Goal: Share content

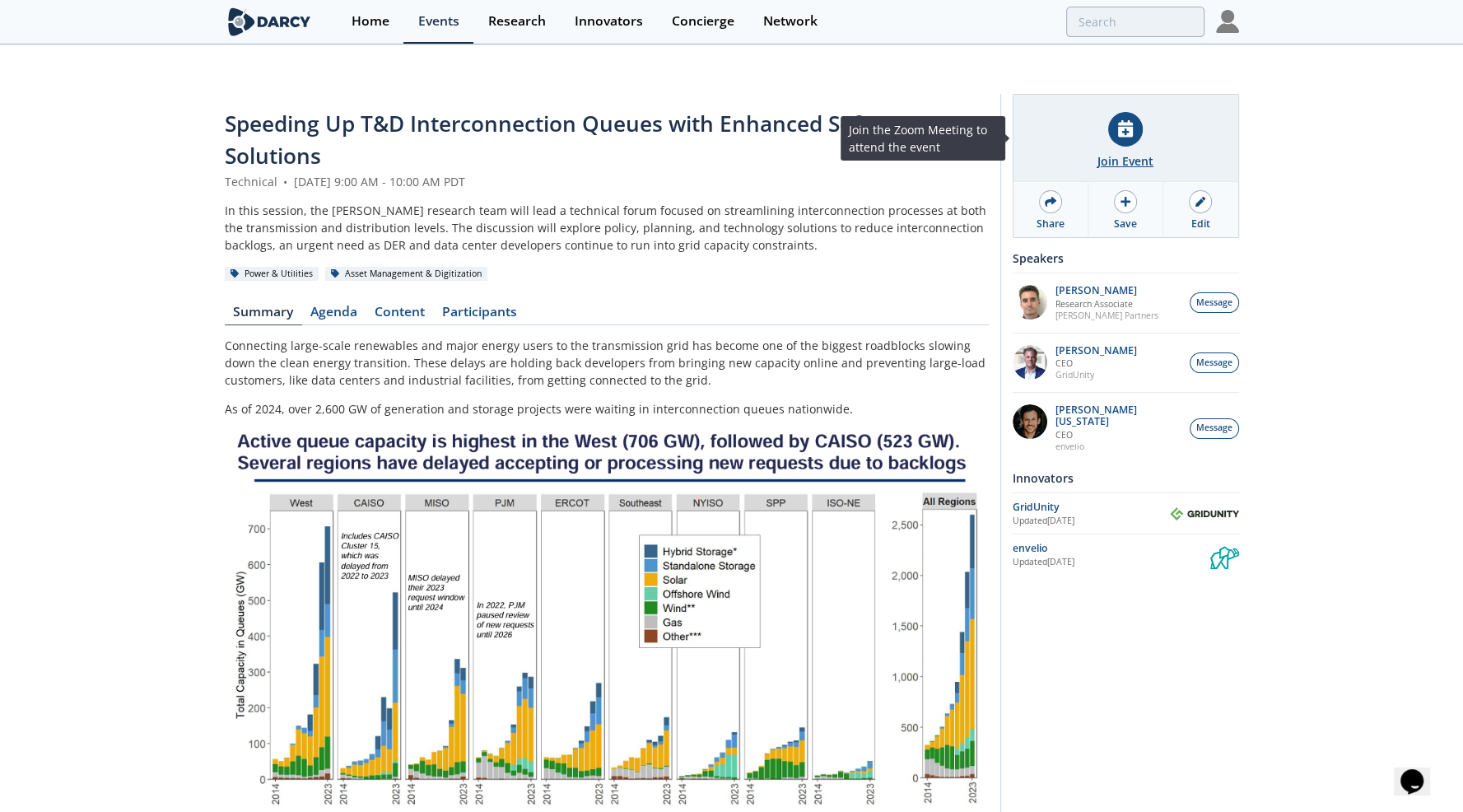
click at [1135, 117] on div "Join Event" at bounding box center [1126, 138] width 225 height 87
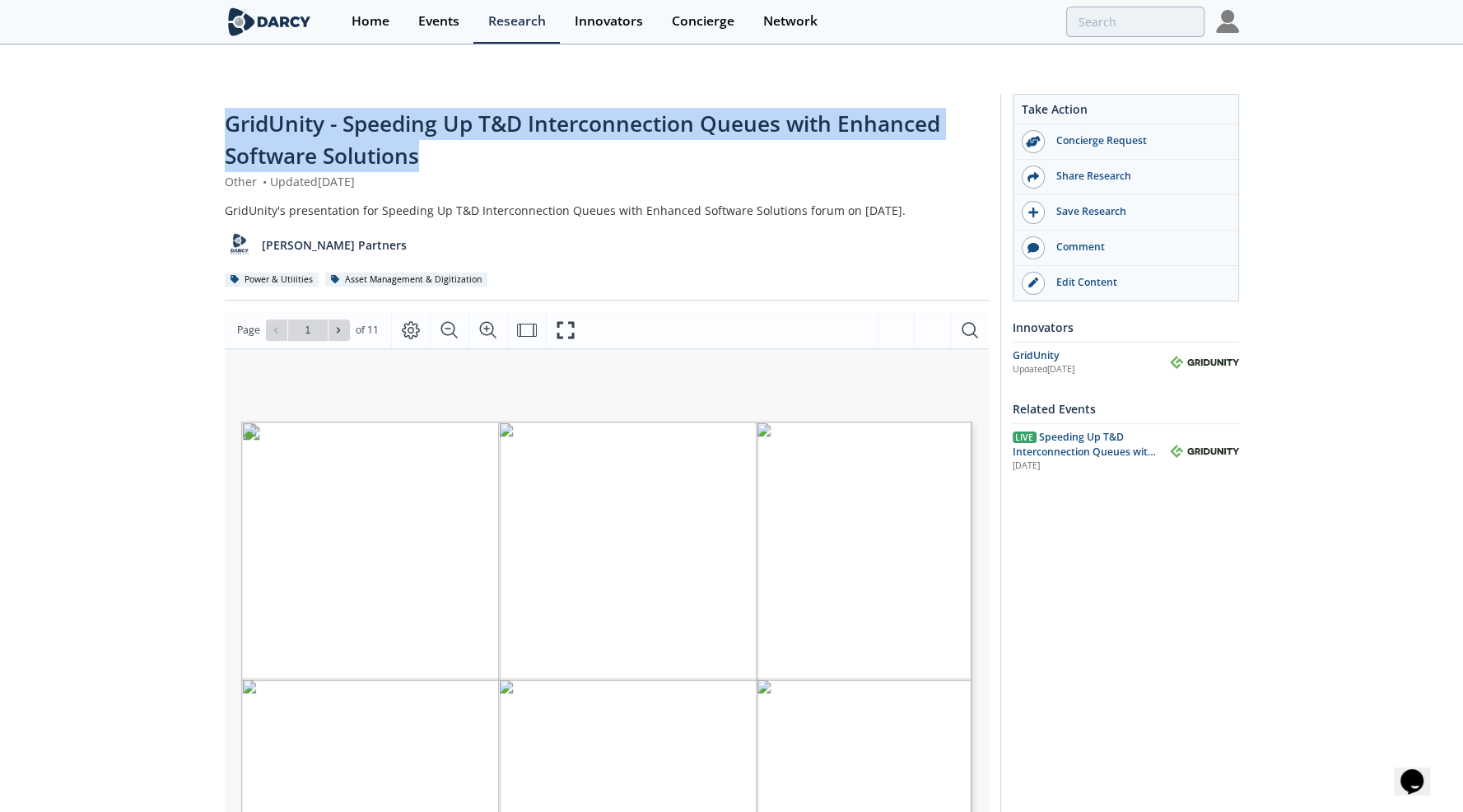
drag, startPoint x: 422, startPoint y: 123, endPoint x: 226, endPoint y: 100, distance: 197.3
click at [226, 108] on div "GridUnity - Speeding Up T&D Interconnection Queues with Enhanced Software Solut…" at bounding box center [607, 140] width 764 height 65
copy span "GridUnity - Speeding Up T&D Interconnection Queues with Enhanced Software Solut…"
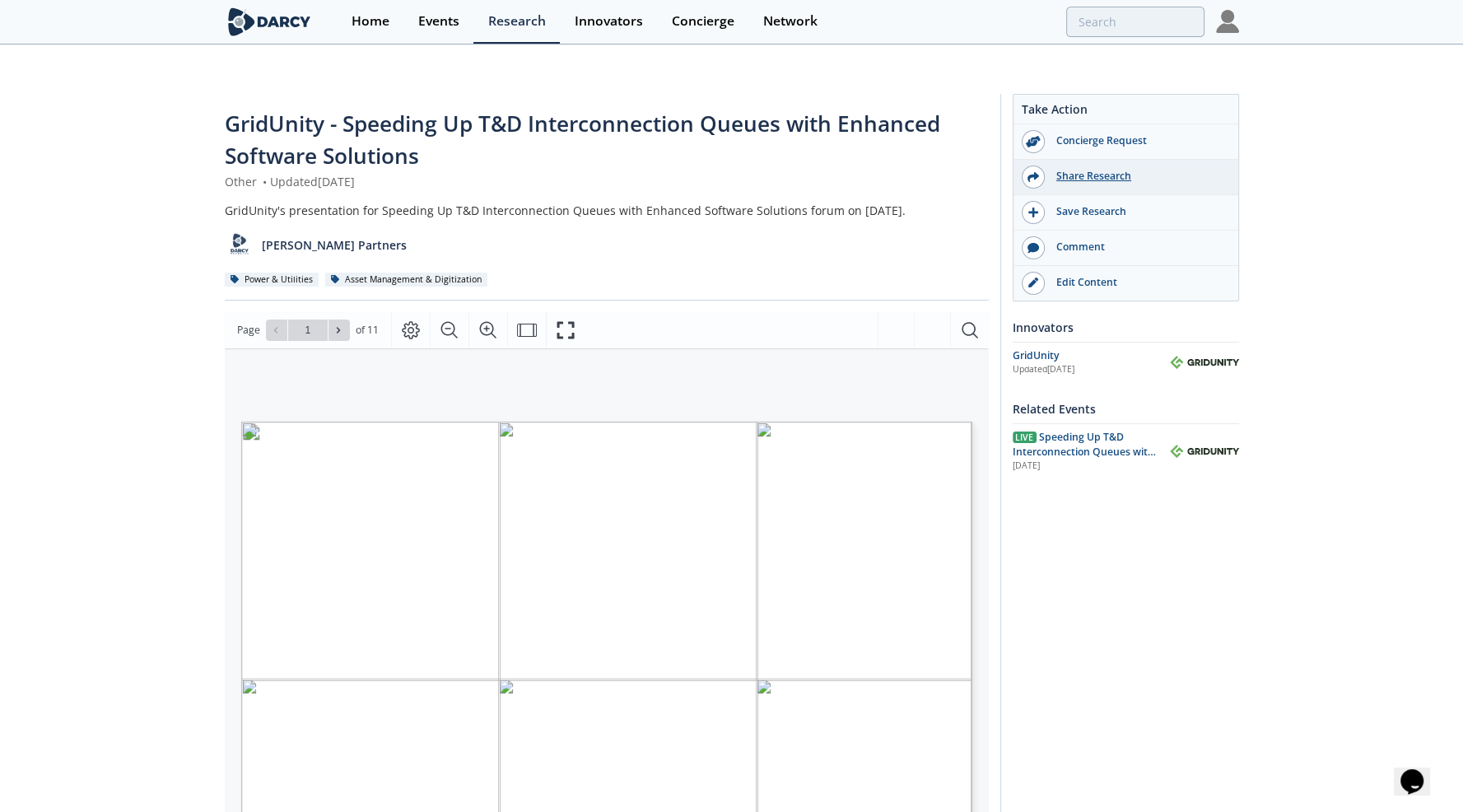
click at [1066, 169] on div "Share Research" at bounding box center [1137, 176] width 184 height 14
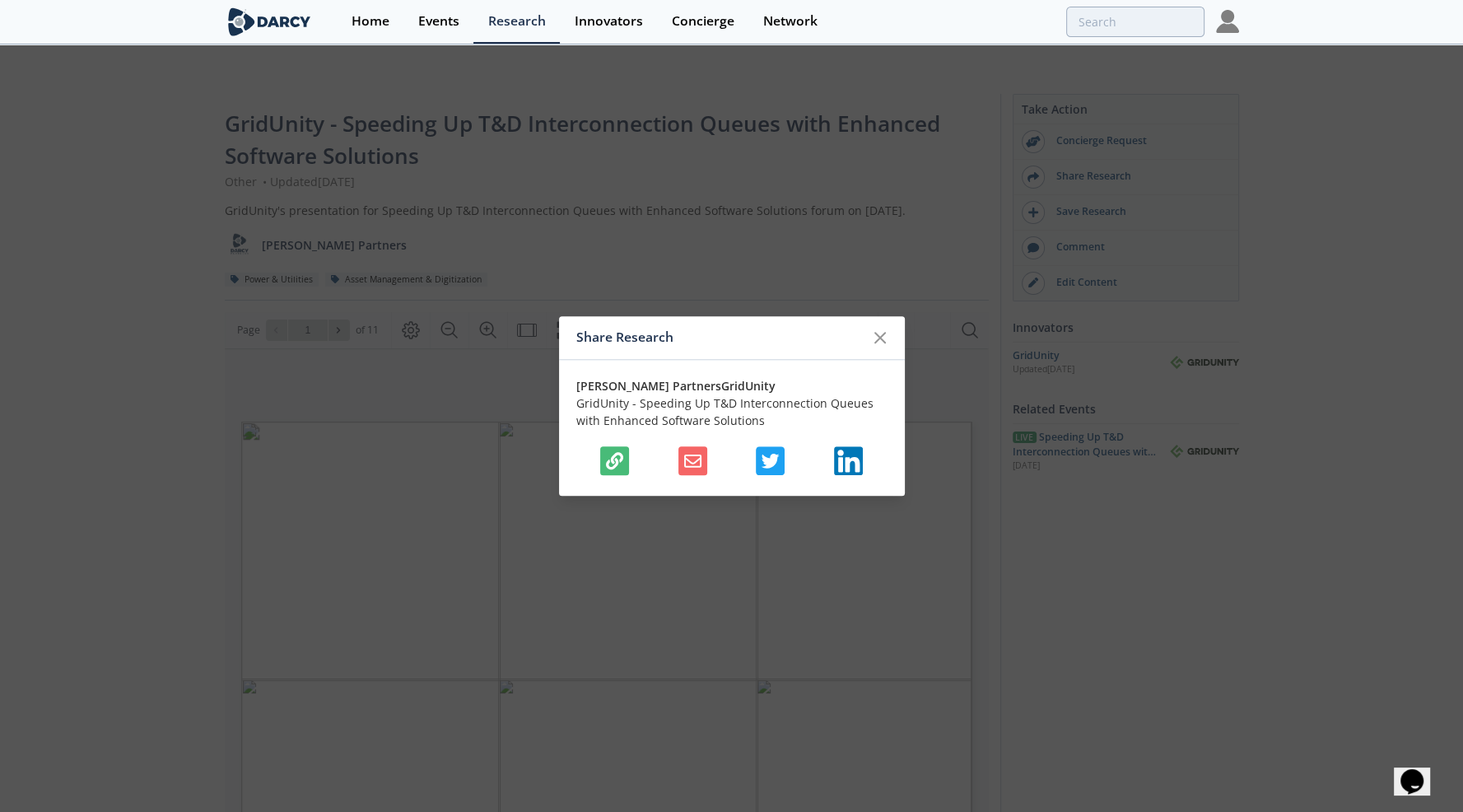
click at [613, 462] on icon "button" at bounding box center [614, 460] width 17 height 17
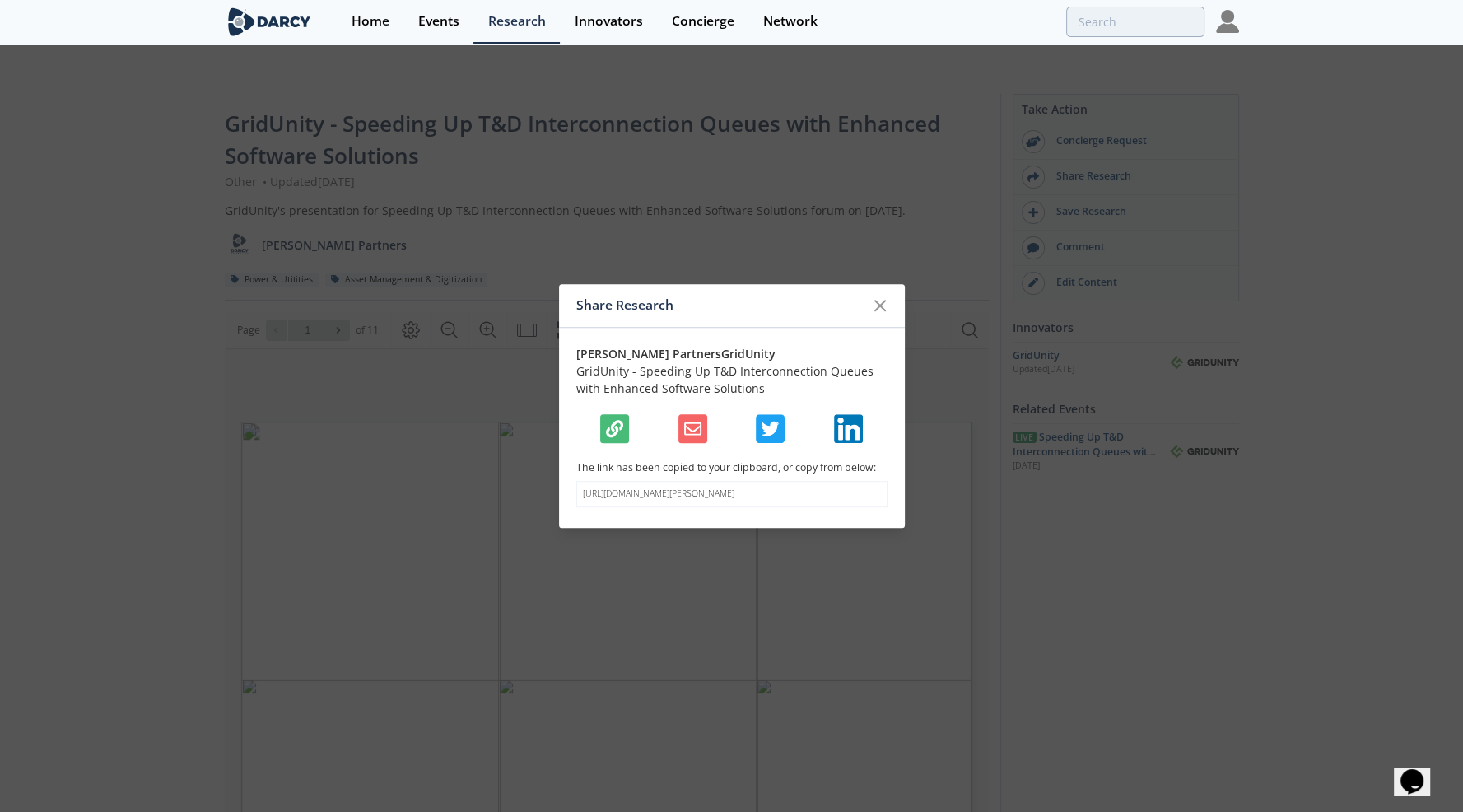
click at [398, 212] on div "Share Research Darcy Partners GridUnity GridUnity - Speeding Up T&D Interconnec…" at bounding box center [731, 406] width 1463 height 812
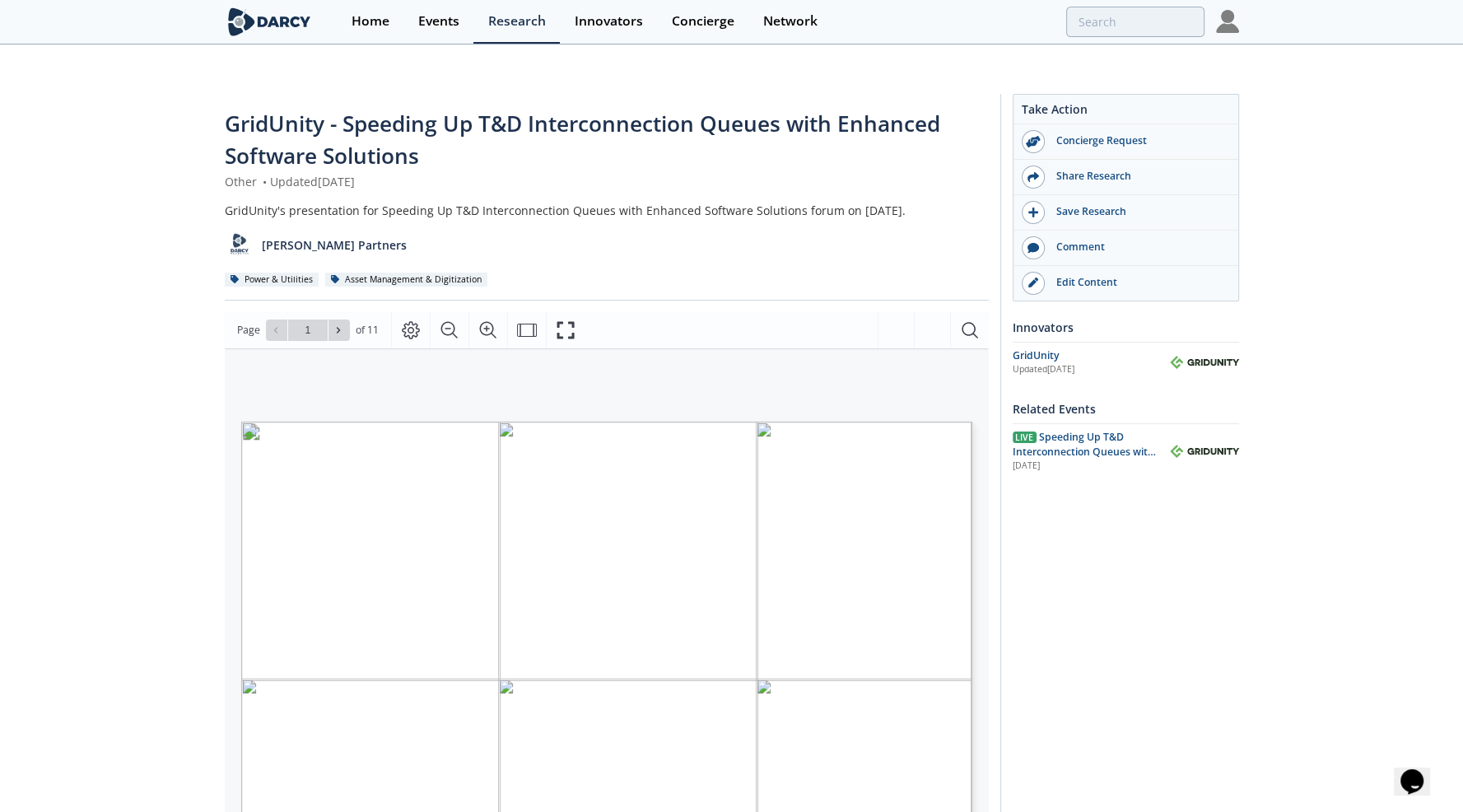
click at [497, 109] on span "GridUnity - Speeding Up T&D Interconnection Queues with Enhanced Software Solut…" at bounding box center [583, 139] width 716 height 62
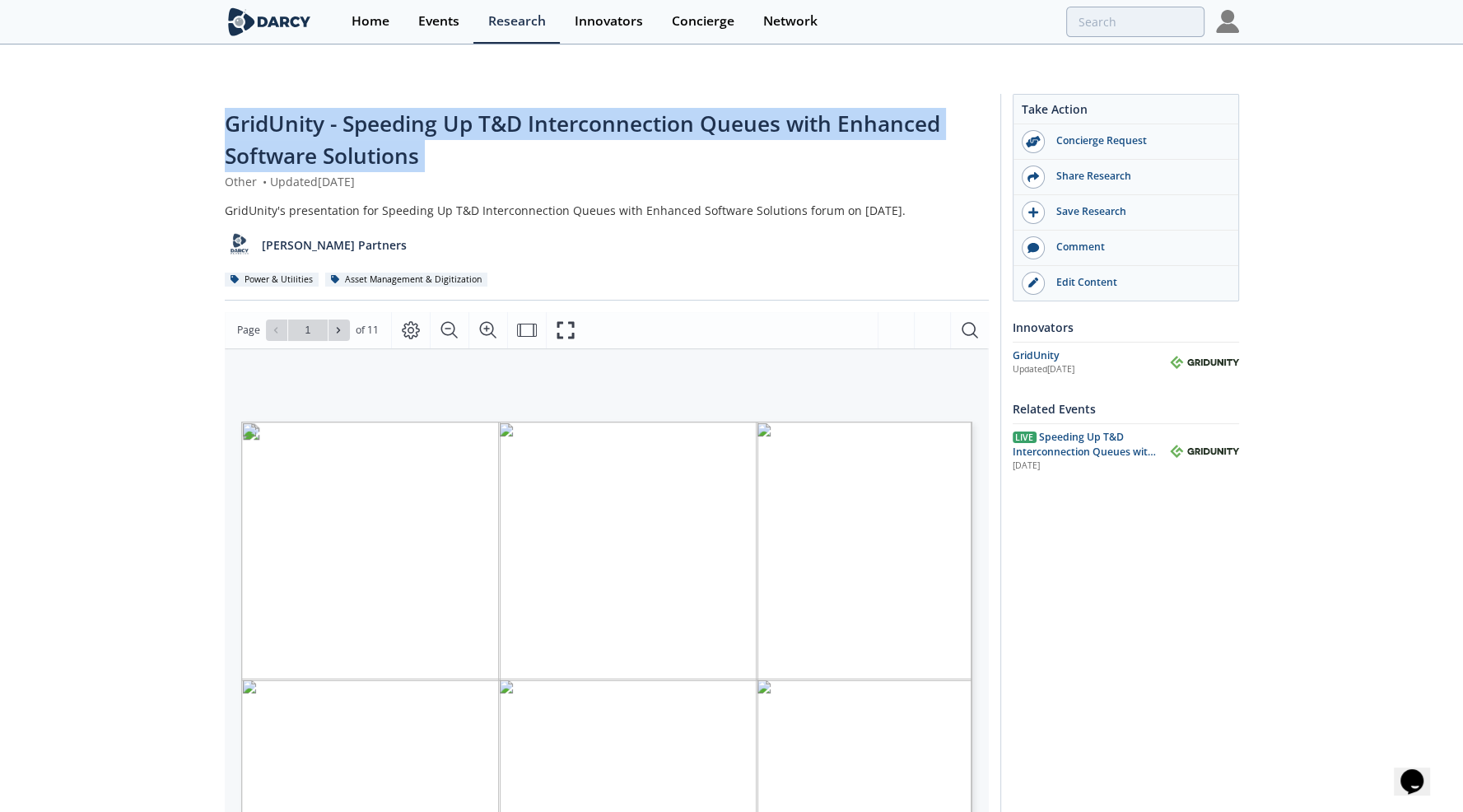
click at [497, 109] on span "GridUnity - Speeding Up T&D Interconnection Queues with Enhanced Software Solut…" at bounding box center [583, 139] width 716 height 62
copy div "GridUnity - Speeding Up T&D Interconnection Queues with Enhanced Software Solut…"
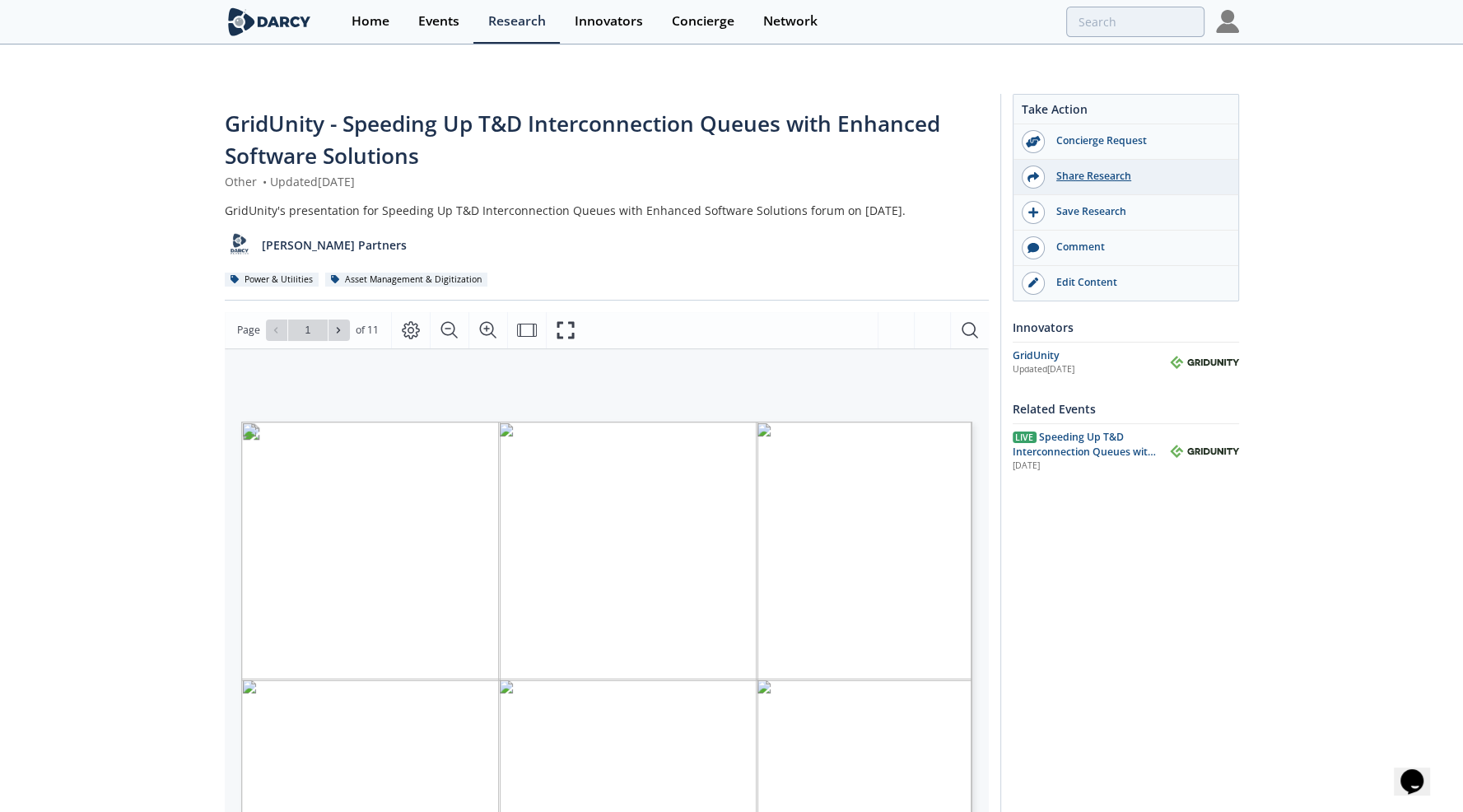
click at [1083, 169] on div "Share Research" at bounding box center [1137, 176] width 184 height 14
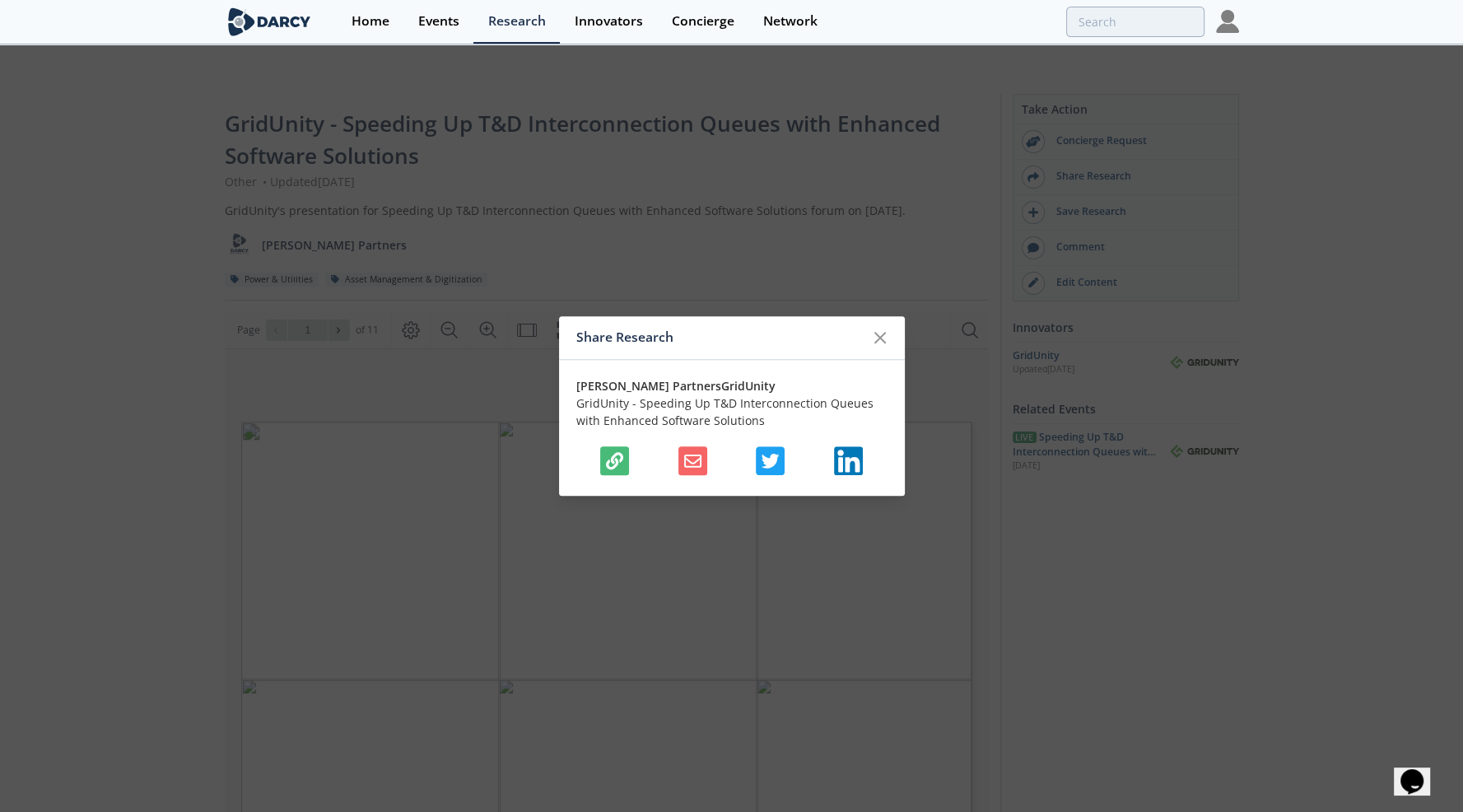
click at [614, 462] on icon "button" at bounding box center [614, 460] width 17 height 17
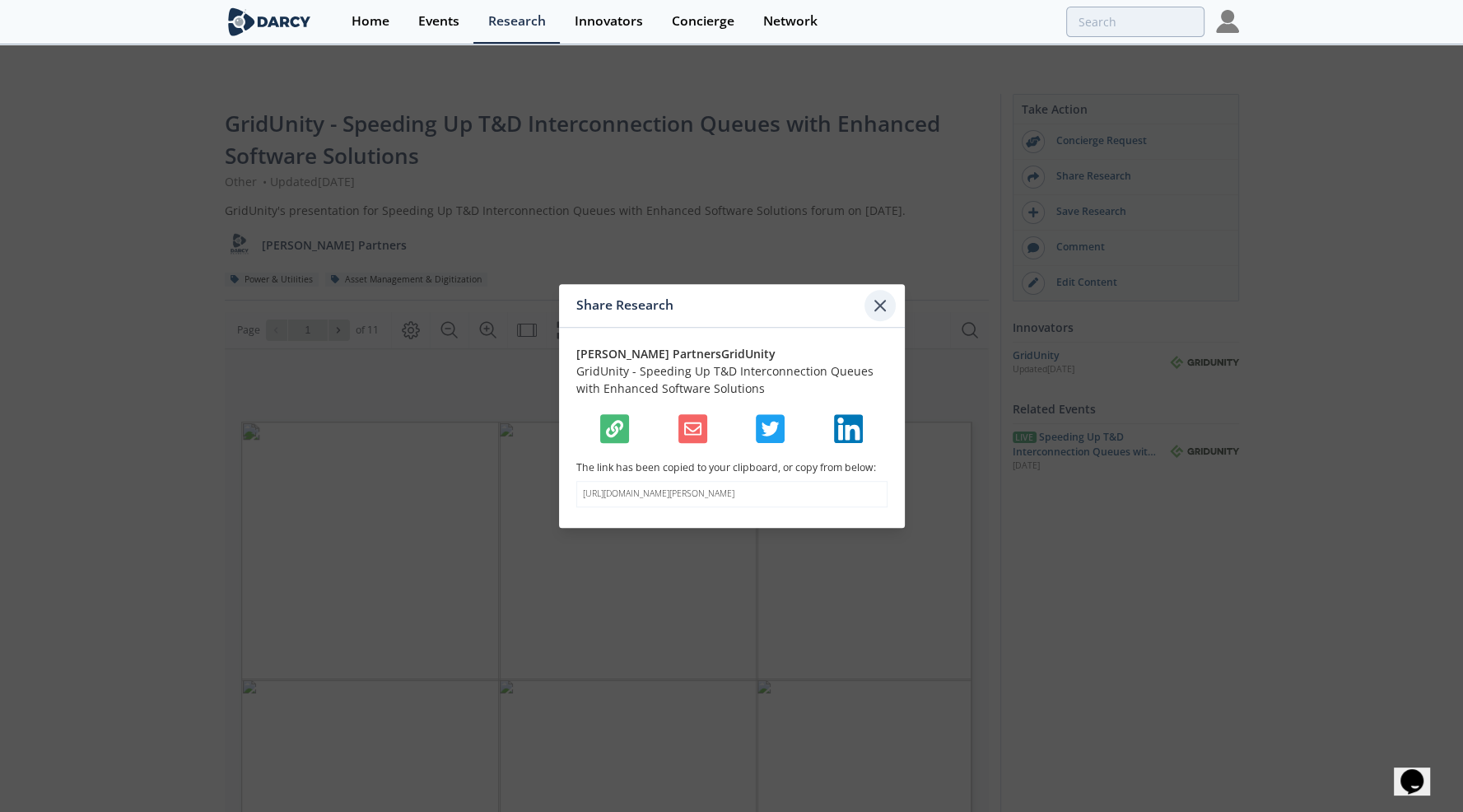
click at [882, 297] on icon at bounding box center [880, 306] width 20 height 20
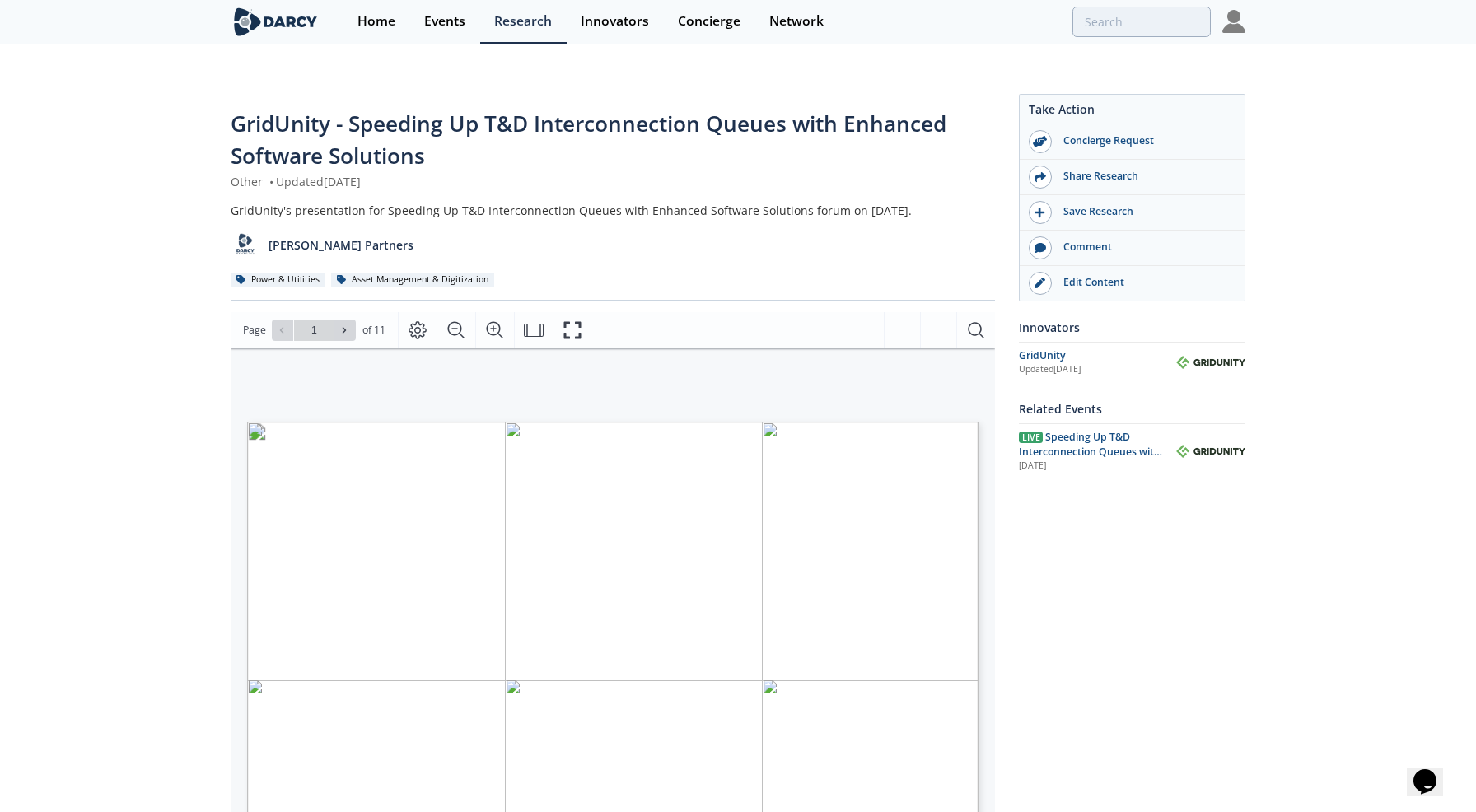
click at [660, 312] on div "Page Go to Page 1 of 11 1 / 11" at bounding box center [613, 330] width 765 height 36
click at [563, 219] on div "[PERSON_NAME] Partners" at bounding box center [607, 239] width 765 height 40
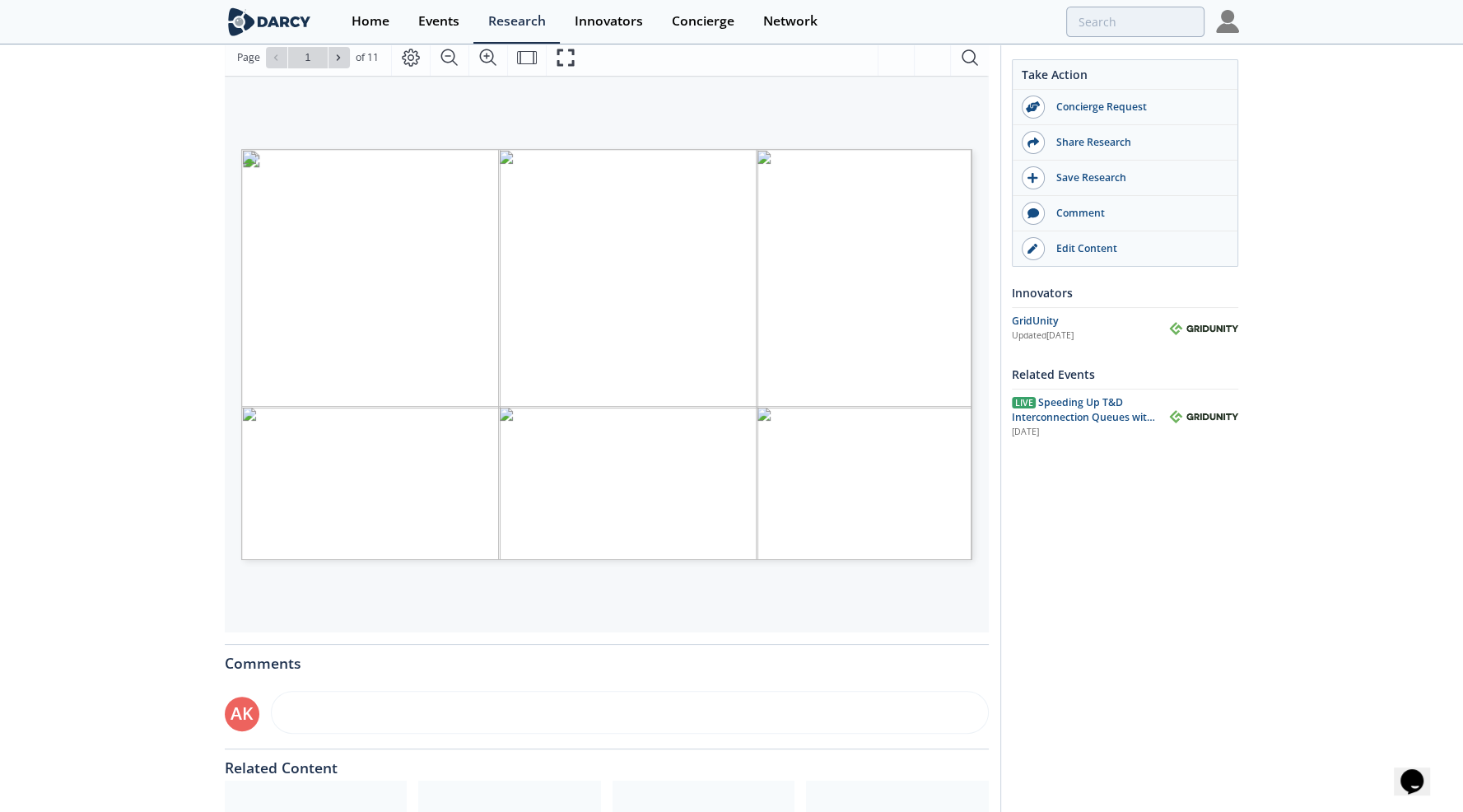
scroll to position [282, 0]
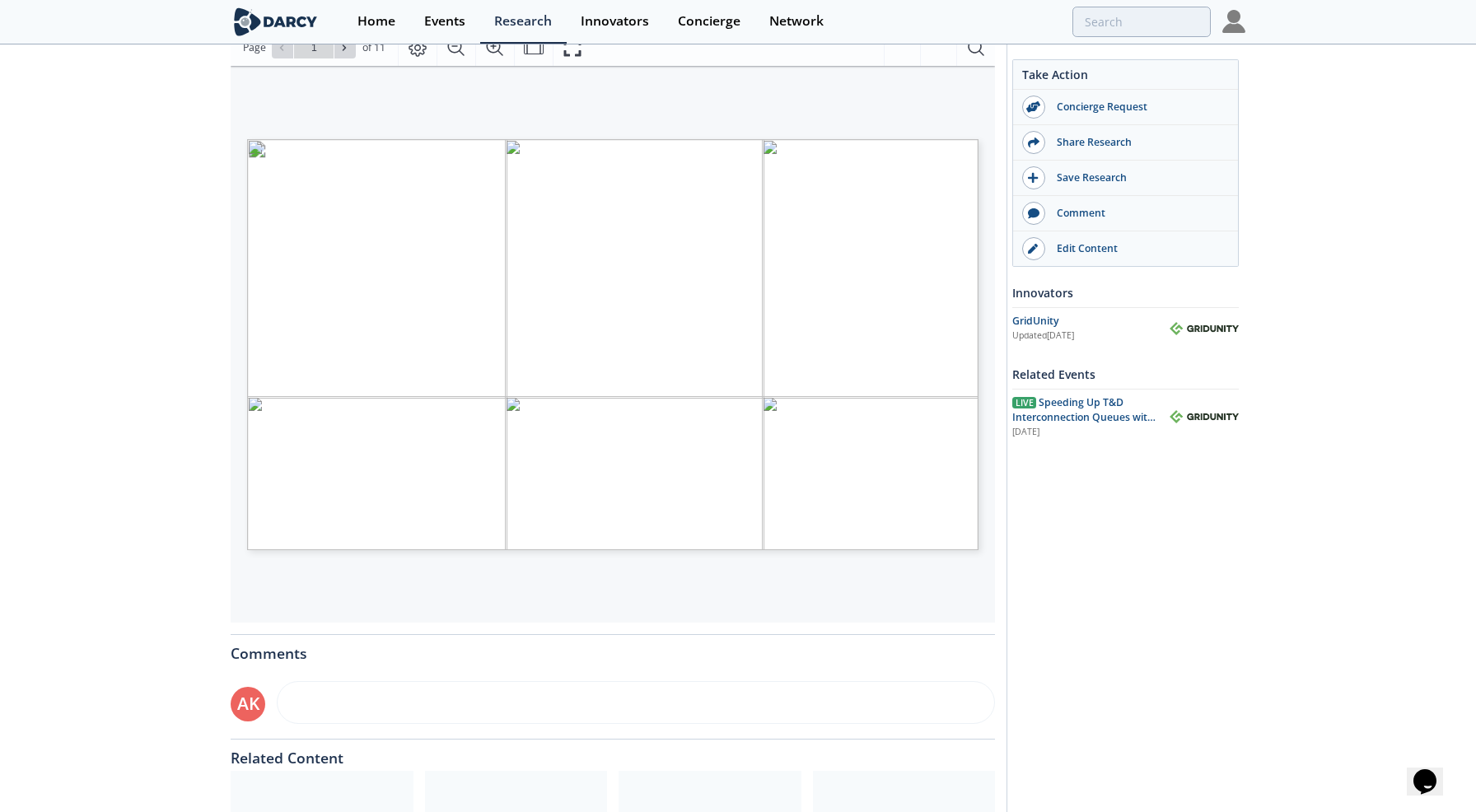
type input "2"
type input "1"
click at [346, 199] on div "© 2025 GridUnity, Inc. Proprietary and confidential. All rights reserved. Speed…" at bounding box center [698, 393] width 902 height 507
click at [171, 196] on div "GridUnity - Speeding Up T&D Interconnection Queues with Enhanced Software Solut…" at bounding box center [731, 392] width 1463 height 1191
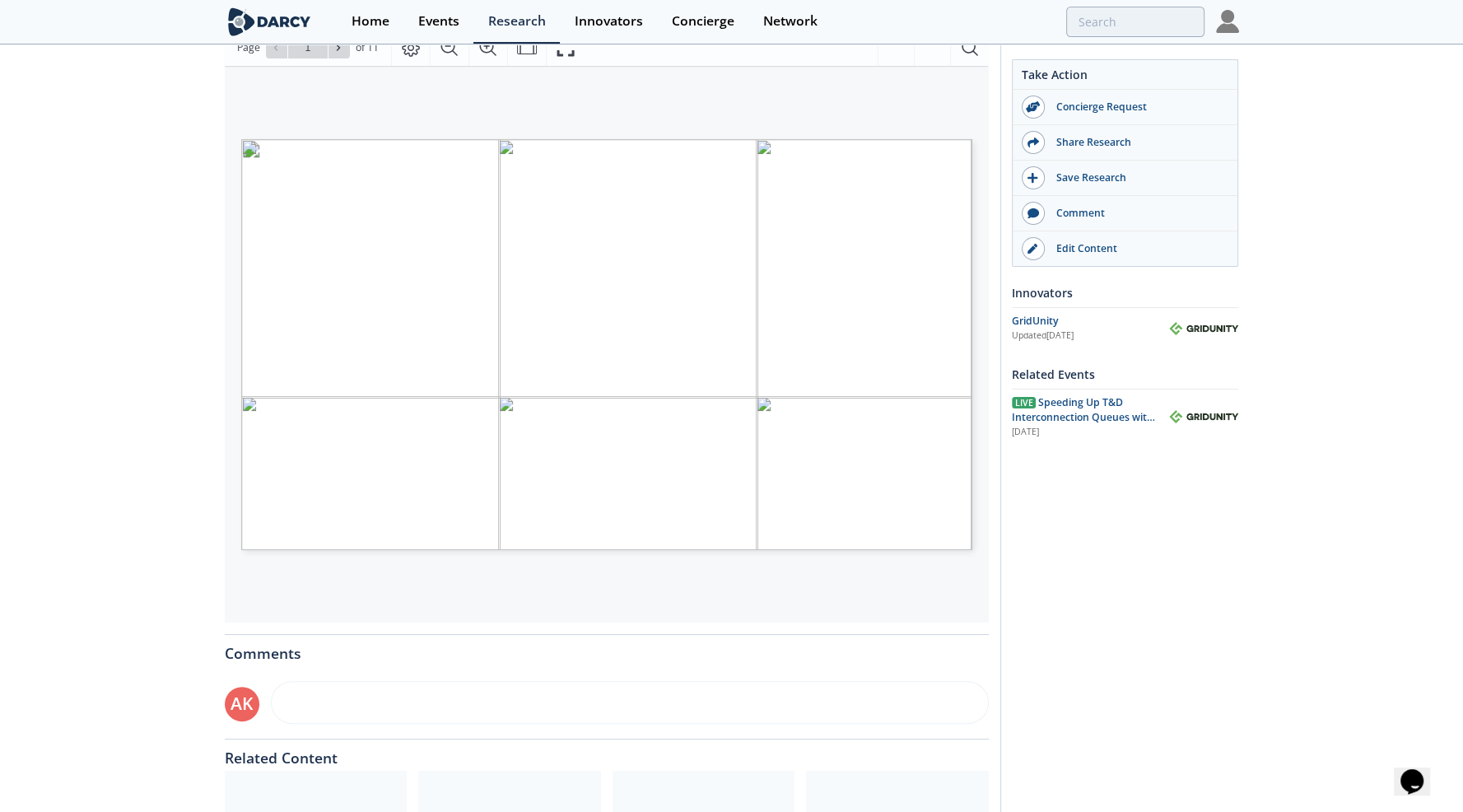
click at [171, 196] on div "GridUnity - Speeding Up T&D Interconnection Queues with Enhanced Software Solut…" at bounding box center [731, 392] width 1463 height 1191
